Goal: Task Accomplishment & Management: Manage account settings

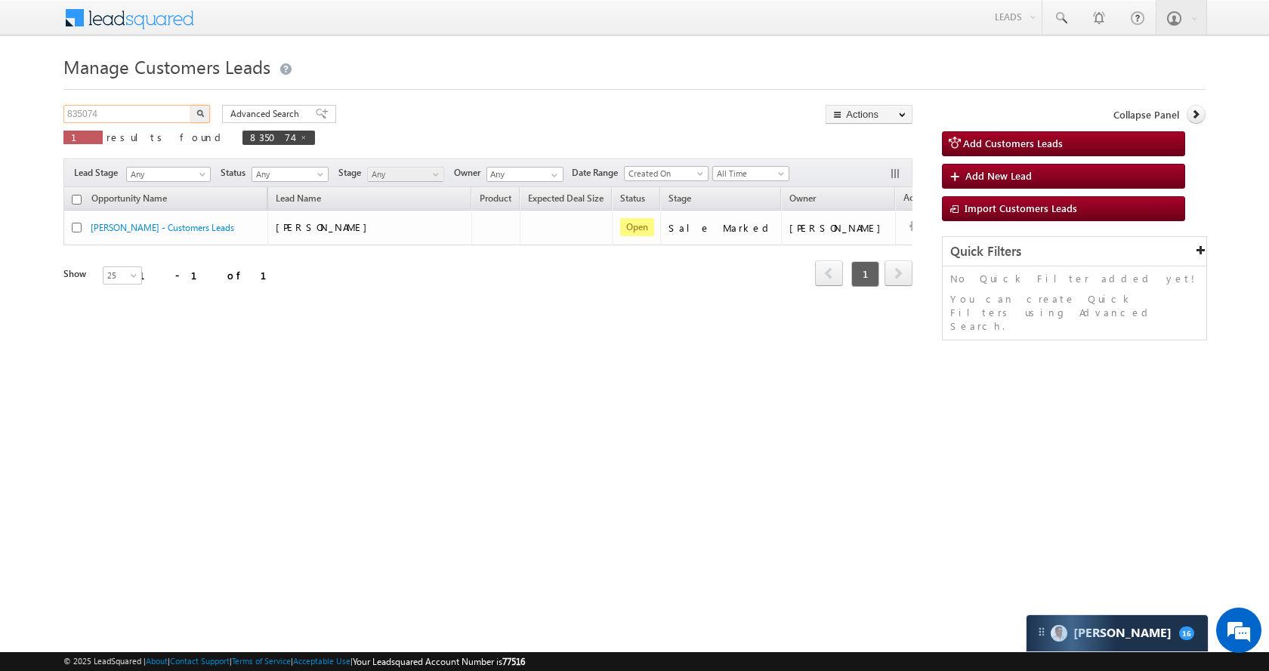
click at [149, 112] on input "835074" at bounding box center [127, 114] width 129 height 18
paste input "76199"
click at [204, 116] on button "button" at bounding box center [200, 114] width 20 height 18
click at [147, 115] on input "876199" at bounding box center [127, 114] width 129 height 18
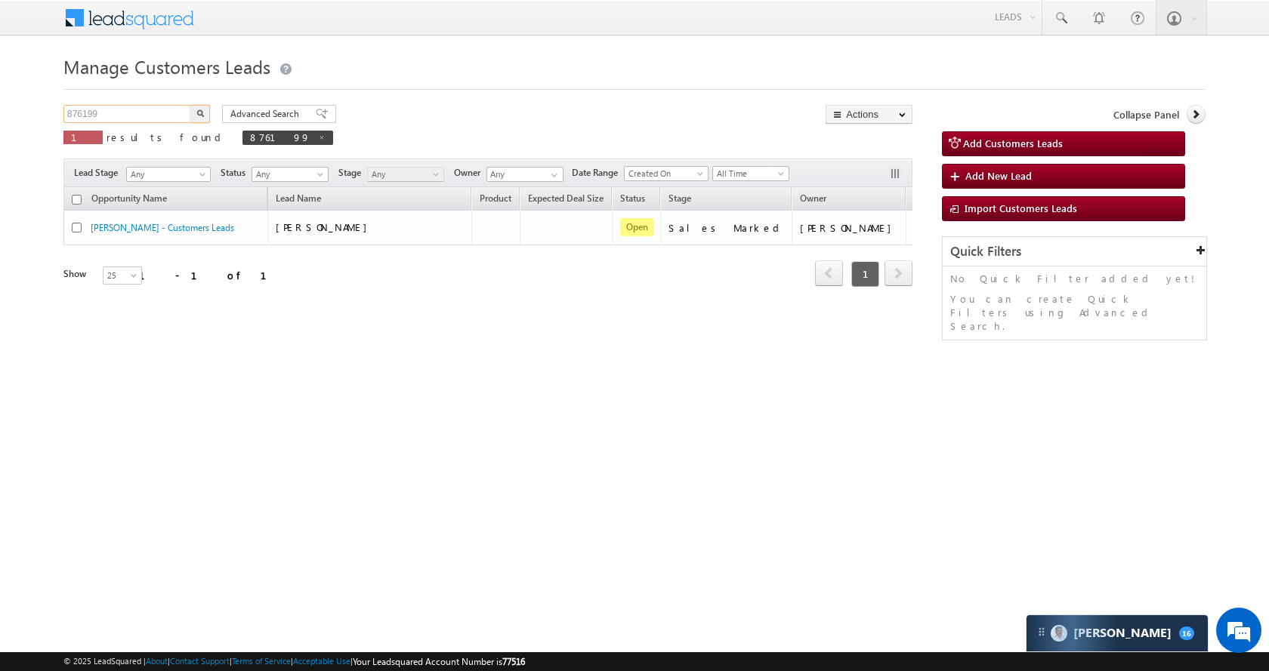
click at [147, 115] on input "876199" at bounding box center [127, 114] width 129 height 18
paste input "5207"
type input "875207"
click at [194, 108] on button "button" at bounding box center [200, 114] width 20 height 18
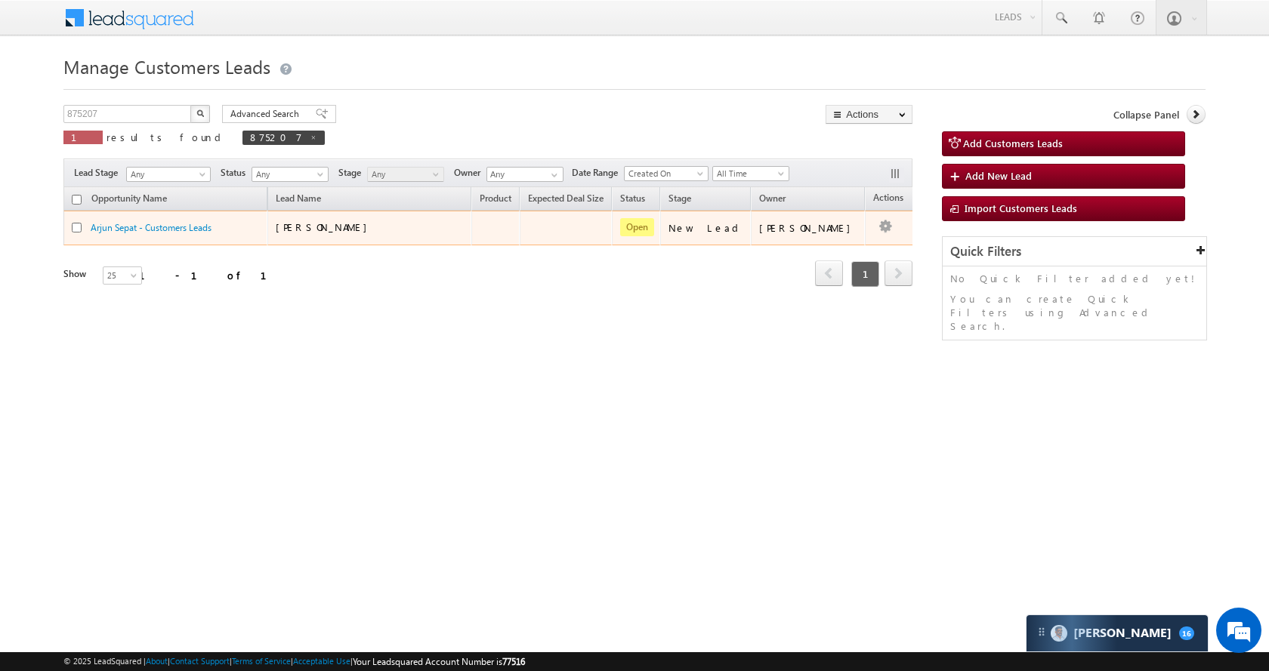
click at [884, 222] on td "Edit Change Owner Change Stage Add Activity Add Task Delete" at bounding box center [896, 228] width 63 height 35
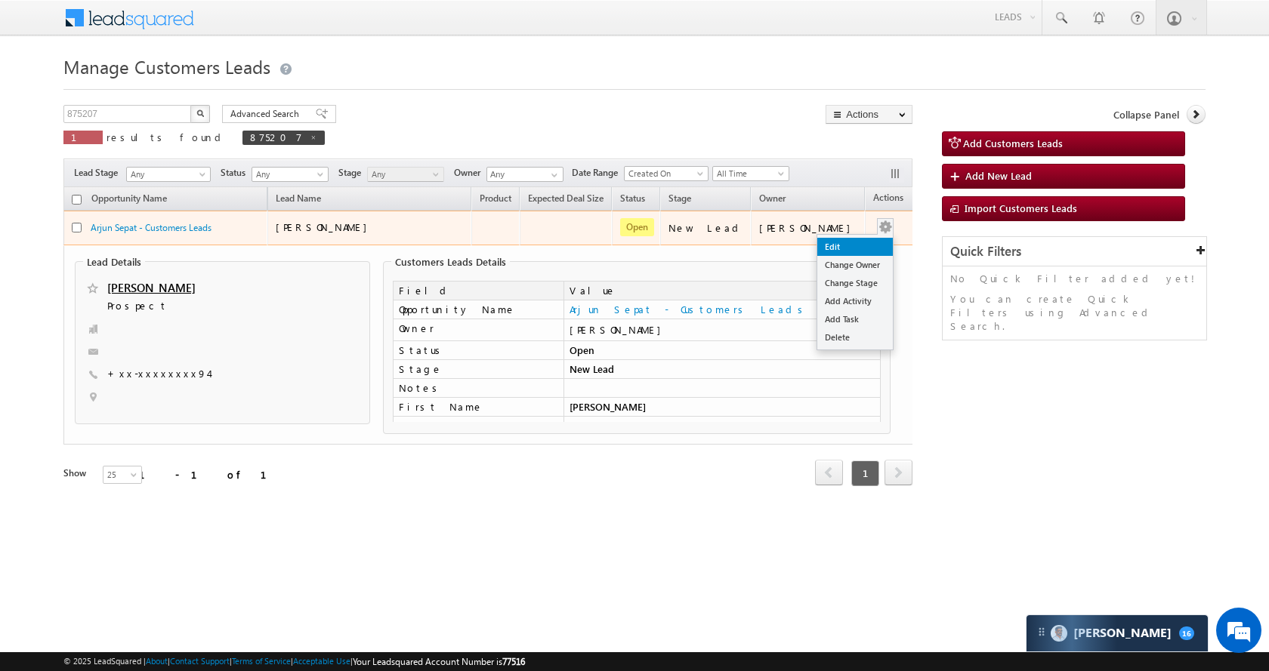
click at [840, 241] on link "Edit" at bounding box center [855, 247] width 76 height 18
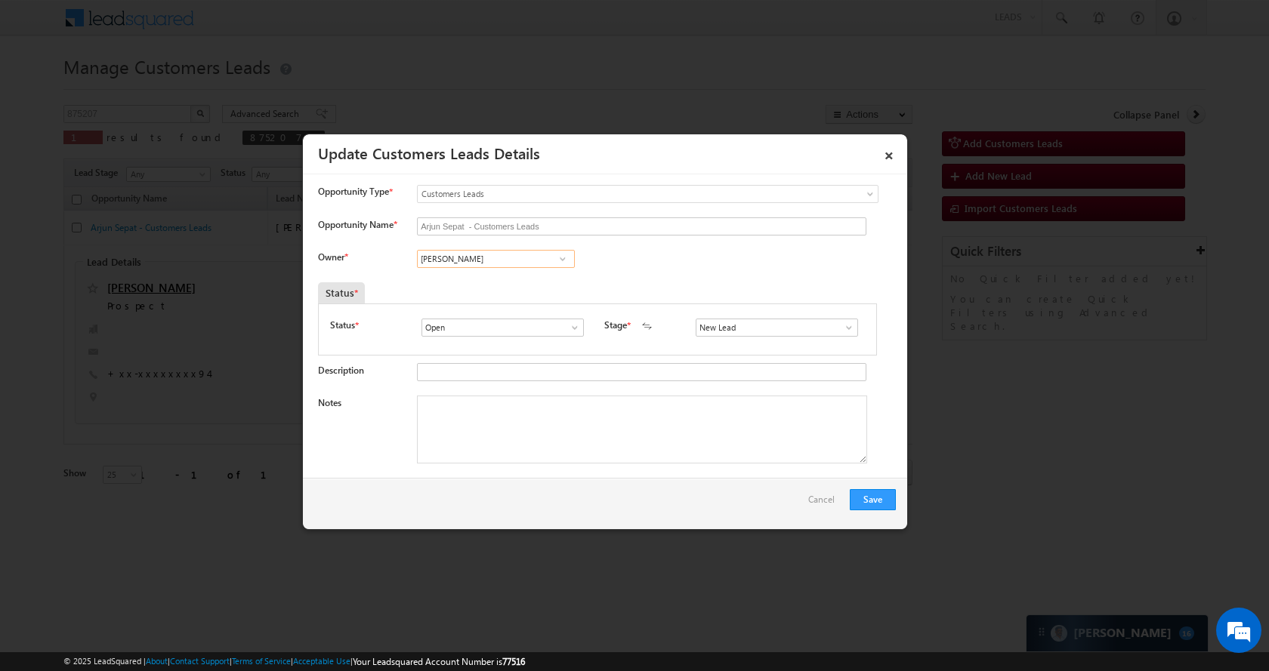
click at [496, 252] on input "Ganesh Shelar" at bounding box center [496, 259] width 158 height 18
paste input "Santosh Kanwe"
click at [524, 292] on span "santosh.kanwer@sgrlimited.in" at bounding box center [491, 287] width 136 height 11
type input "[PERSON_NAME]"
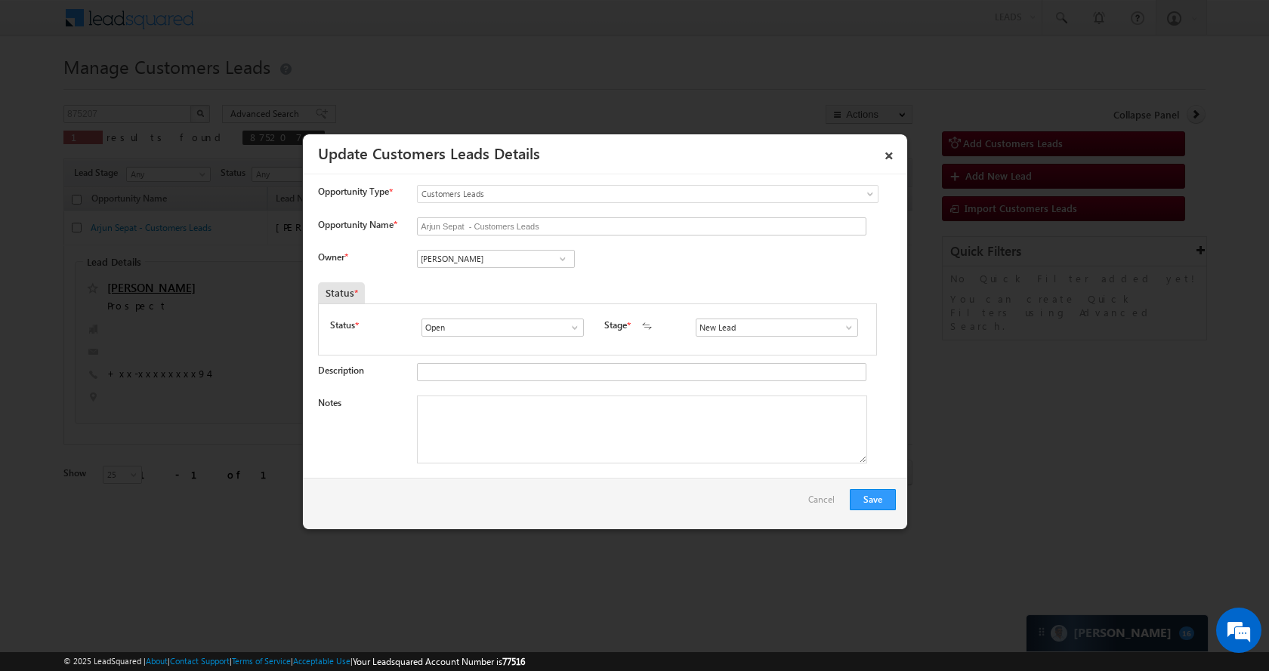
click at [842, 325] on span at bounding box center [848, 328] width 15 height 12
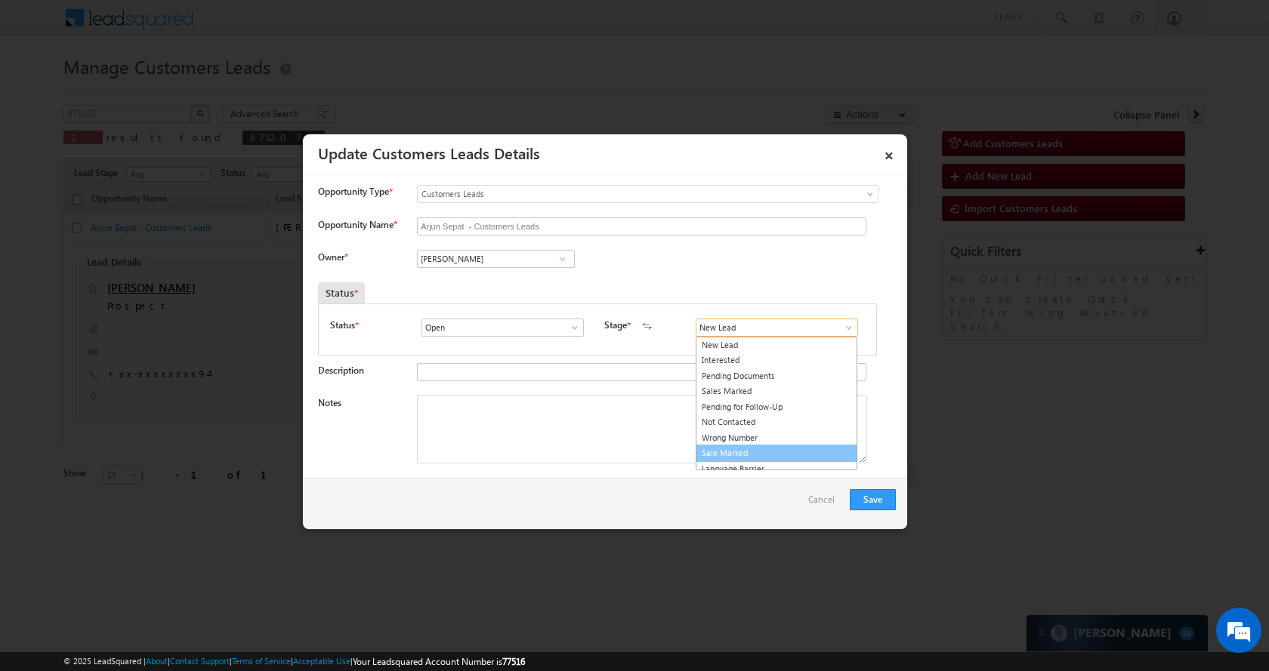
click at [752, 452] on link "Sale Marked" at bounding box center [777, 453] width 162 height 17
type input "Sale Marked"
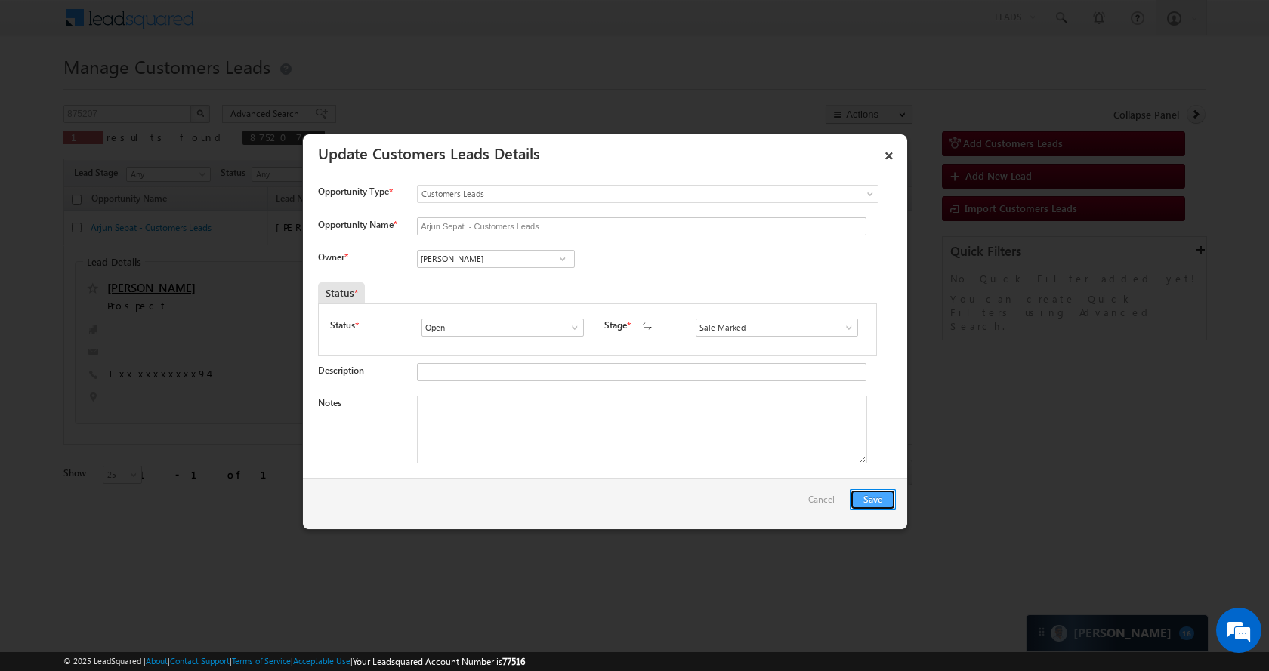
click at [868, 498] on button "Save" at bounding box center [873, 499] width 46 height 21
